Goal: Transaction & Acquisition: Purchase product/service

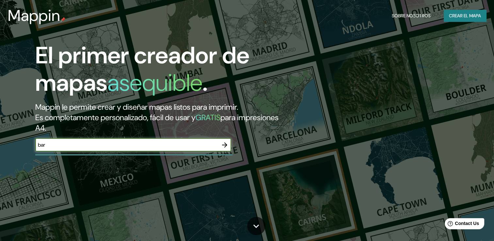
type input "[GEOGRAPHIC_DATA]"
click at [222, 146] on icon "button" at bounding box center [225, 145] width 8 height 8
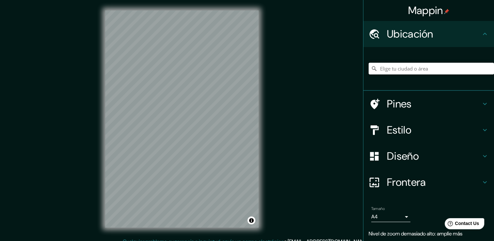
click at [403, 70] on input "Elige tu ciudad o área" at bounding box center [431, 69] width 125 height 12
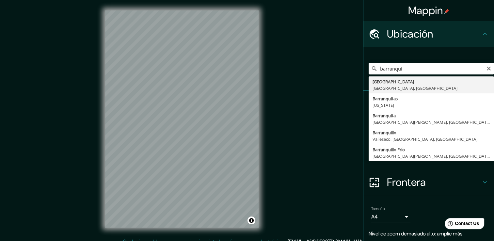
type input "[GEOGRAPHIC_DATA], [GEOGRAPHIC_DATA], [GEOGRAPHIC_DATA]"
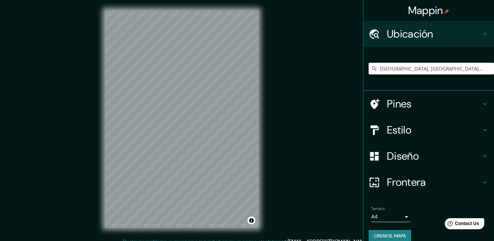
drag, startPoint x: 418, startPoint y: 84, endPoint x: 409, endPoint y: 78, distance: 10.3
click at [409, 78] on div "[GEOGRAPHIC_DATA], [GEOGRAPHIC_DATA], [GEOGRAPHIC_DATA]" at bounding box center [431, 68] width 125 height 33
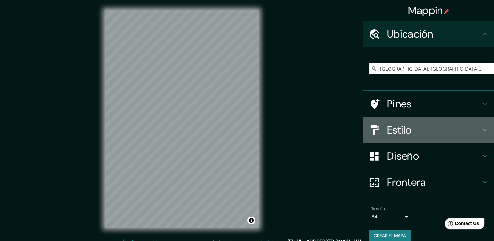
click at [481, 129] on icon at bounding box center [485, 130] width 8 height 8
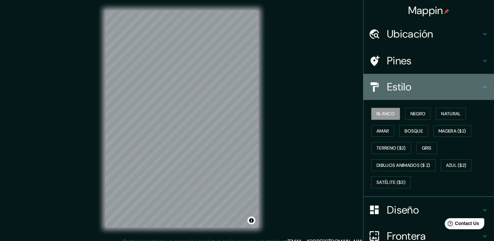
click at [479, 91] on div "Estilo" at bounding box center [428, 87] width 131 height 26
click at [481, 87] on icon at bounding box center [485, 87] width 8 height 8
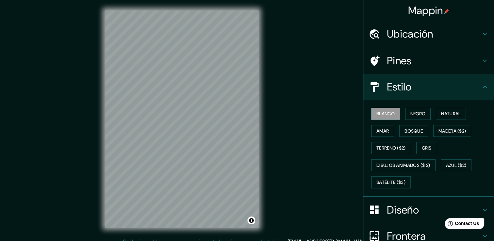
click at [481, 85] on icon at bounding box center [485, 87] width 8 height 8
click at [478, 124] on div "Blanco Negro Natural [PERSON_NAME] ($2) Terreno ($2) Gris Dibujos animados ($ 2…" at bounding box center [431, 148] width 125 height 86
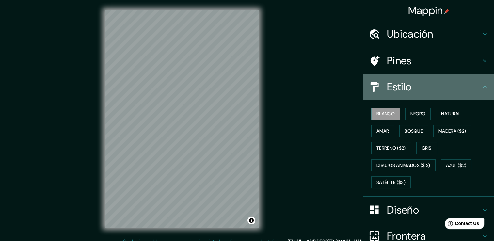
click at [442, 86] on h4 "Estilo" at bounding box center [434, 86] width 94 height 13
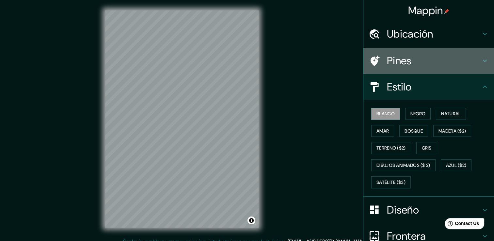
click at [481, 57] on icon at bounding box center [485, 61] width 8 height 8
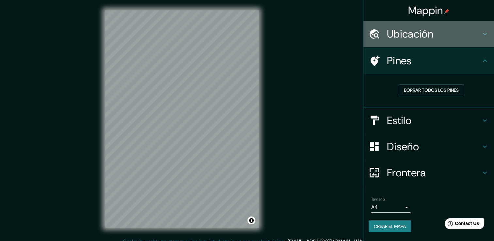
click at [466, 35] on h4 "Ubicación" at bounding box center [434, 33] width 94 height 13
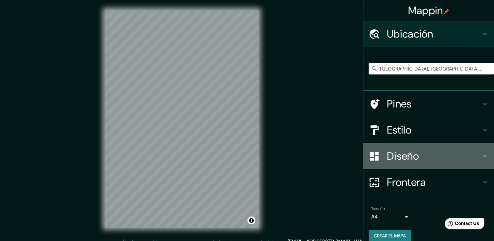
click at [471, 159] on h4 "Diseño" at bounding box center [434, 155] width 94 height 13
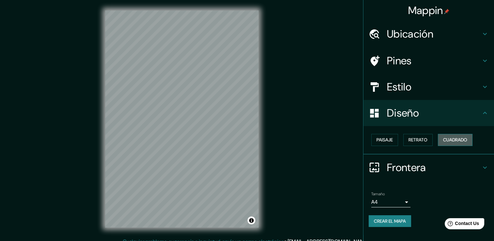
click at [466, 140] on font "Cuadrado" at bounding box center [455, 140] width 24 height 8
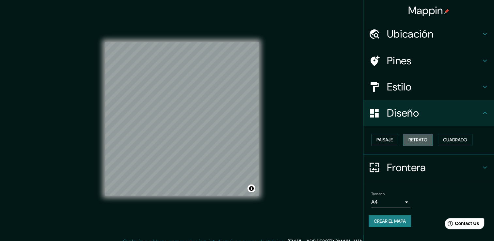
click at [426, 141] on font "Retrato" at bounding box center [417, 140] width 19 height 8
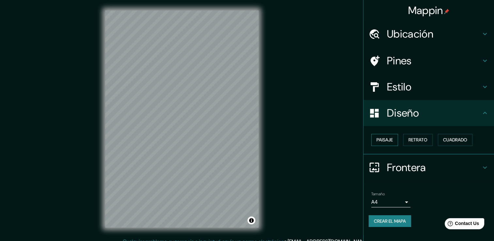
click at [391, 138] on font "Paisaje" at bounding box center [384, 140] width 16 height 8
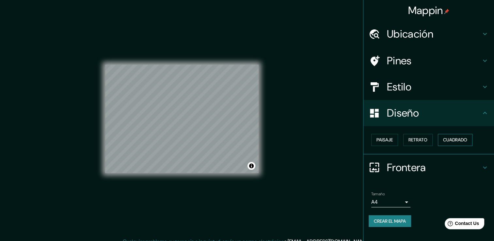
click at [450, 139] on font "Cuadrado" at bounding box center [455, 140] width 24 height 8
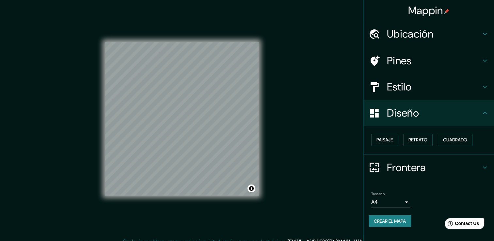
click at [474, 168] on h4 "Frontera" at bounding box center [434, 167] width 94 height 13
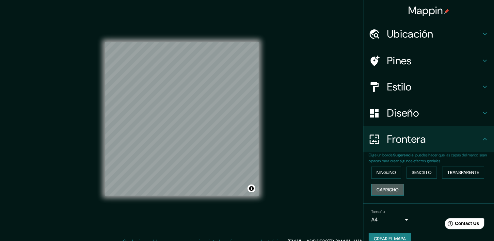
click at [394, 190] on font "Capricho" at bounding box center [387, 190] width 22 height 8
